Goal: Check status: Check status

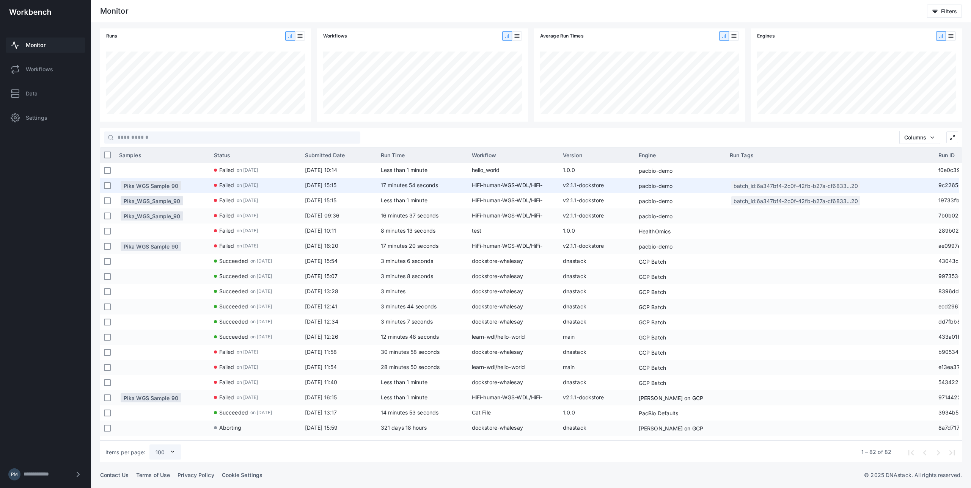
click at [254, 184] on span "on [DATE]" at bounding box center [248, 185] width 22 height 14
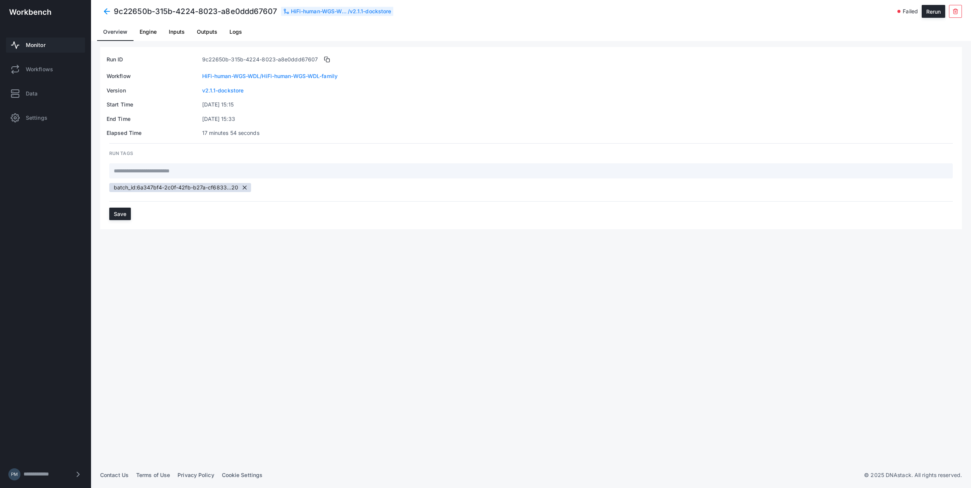
click at [226, 35] on link "Logs" at bounding box center [235, 32] width 25 height 18
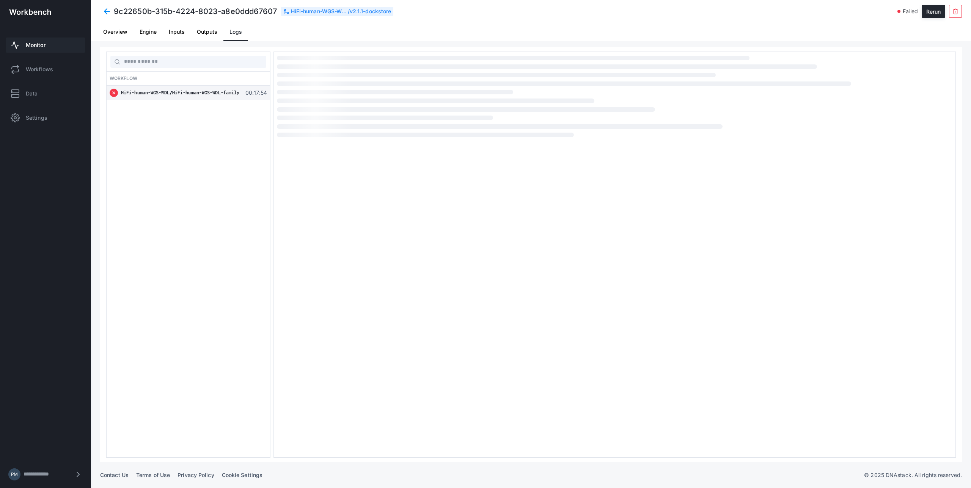
click at [199, 33] on span "Outputs" at bounding box center [207, 31] width 20 height 5
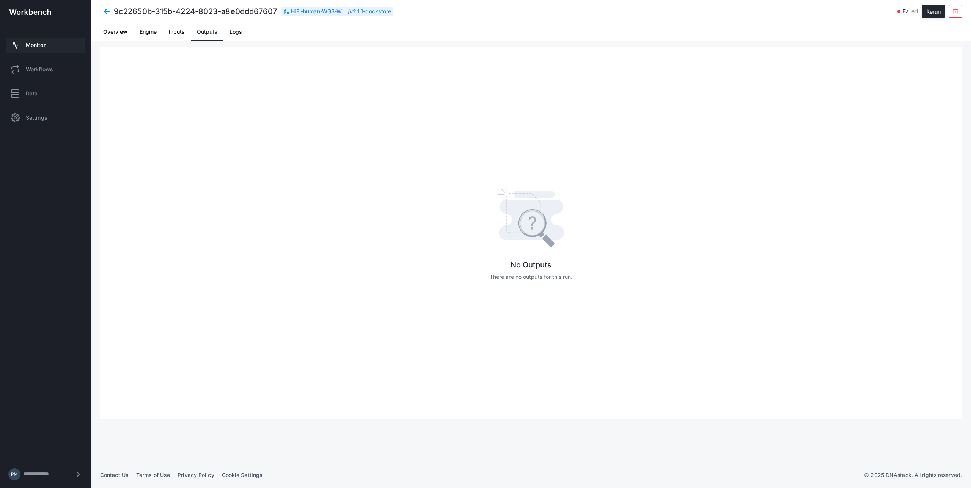
click at [141, 35] on span "Engine" at bounding box center [148, 31] width 17 height 5
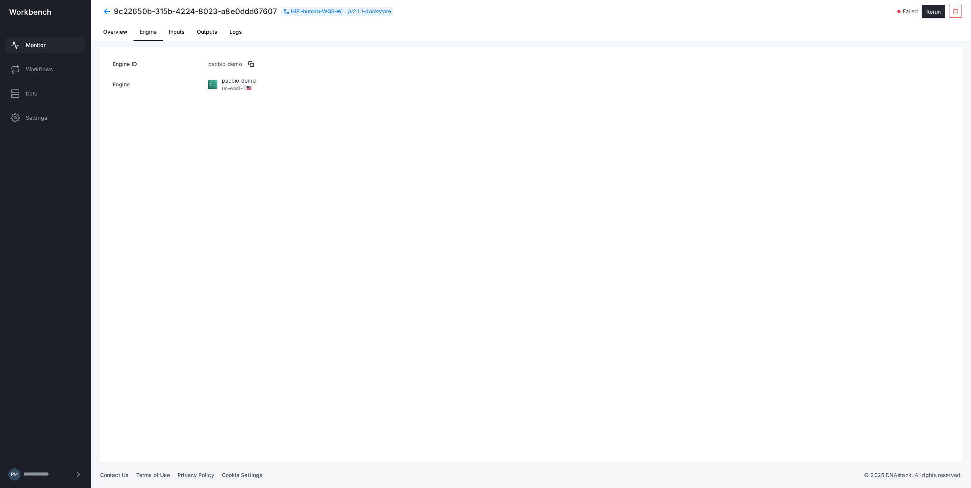
click at [120, 35] on span "Overview" at bounding box center [115, 31] width 24 height 5
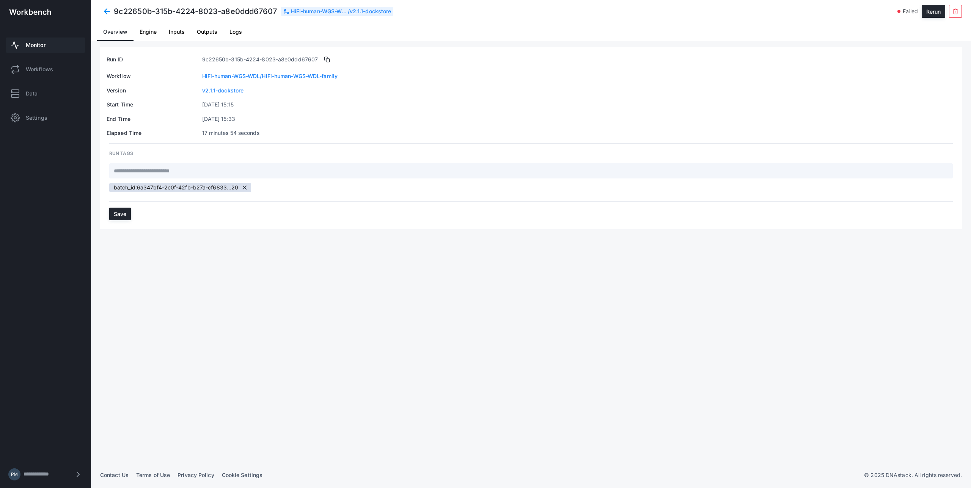
click at [170, 33] on span "Inputs" at bounding box center [177, 31] width 16 height 5
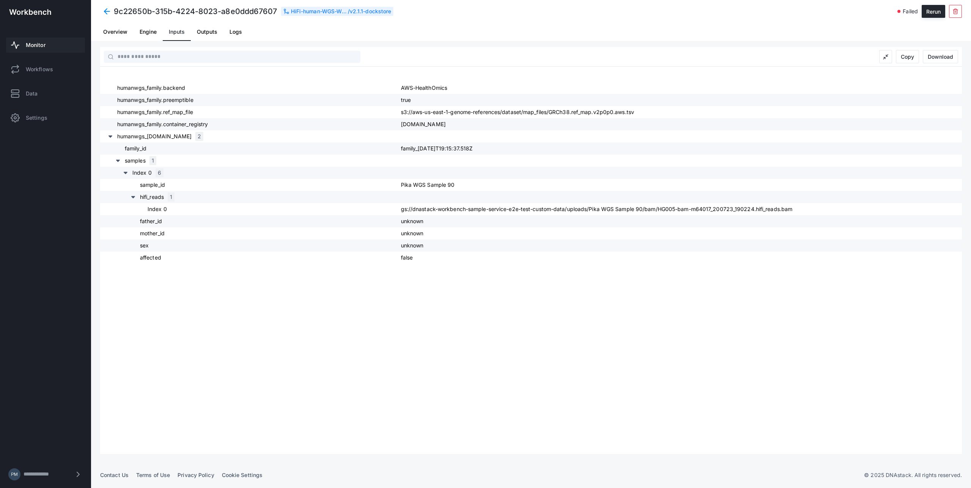
click at [290, 340] on div "humanwgs_family.backend AWS-HealthOmics humanwgs_family.preemptible true humanw…" at bounding box center [531, 268] width 862 height 372
click at [318, 311] on div "humanwgs_family.backend AWS-HealthOmics humanwgs_family.preemptible true humanw…" at bounding box center [531, 268] width 862 height 372
